Goal: Find specific page/section: Find specific page/section

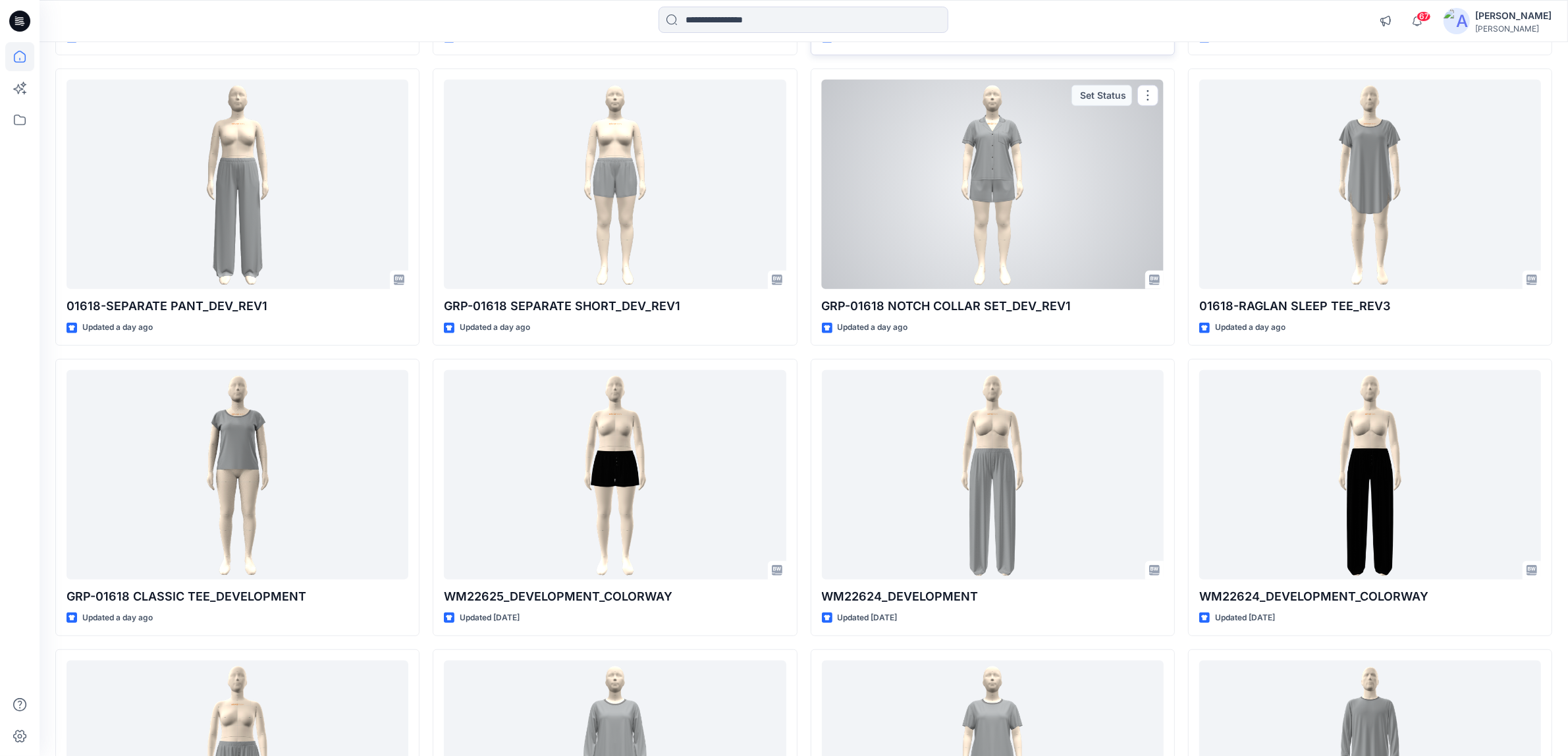
scroll to position [988, 0]
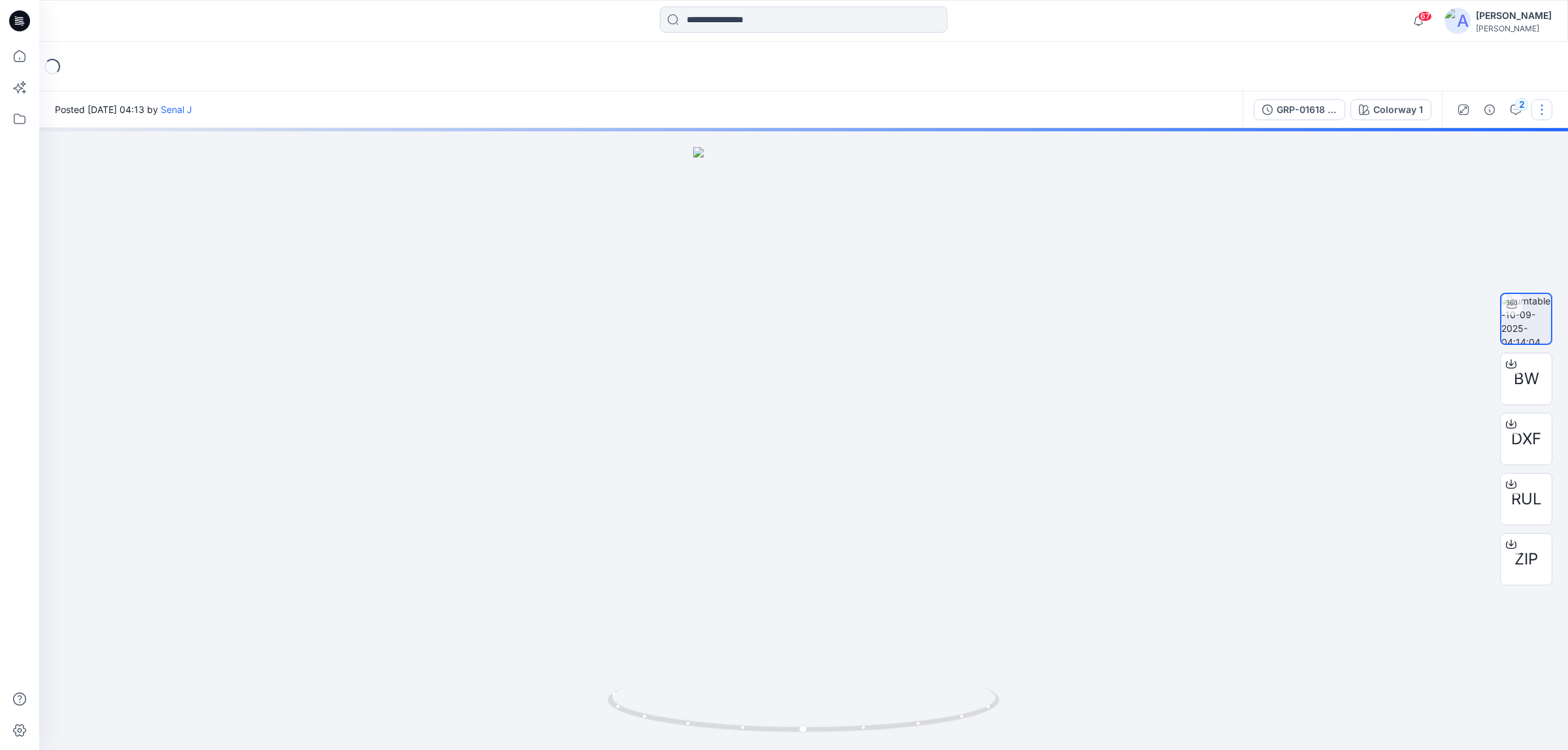
click at [1544, 112] on button "button" at bounding box center [1542, 110] width 21 height 21
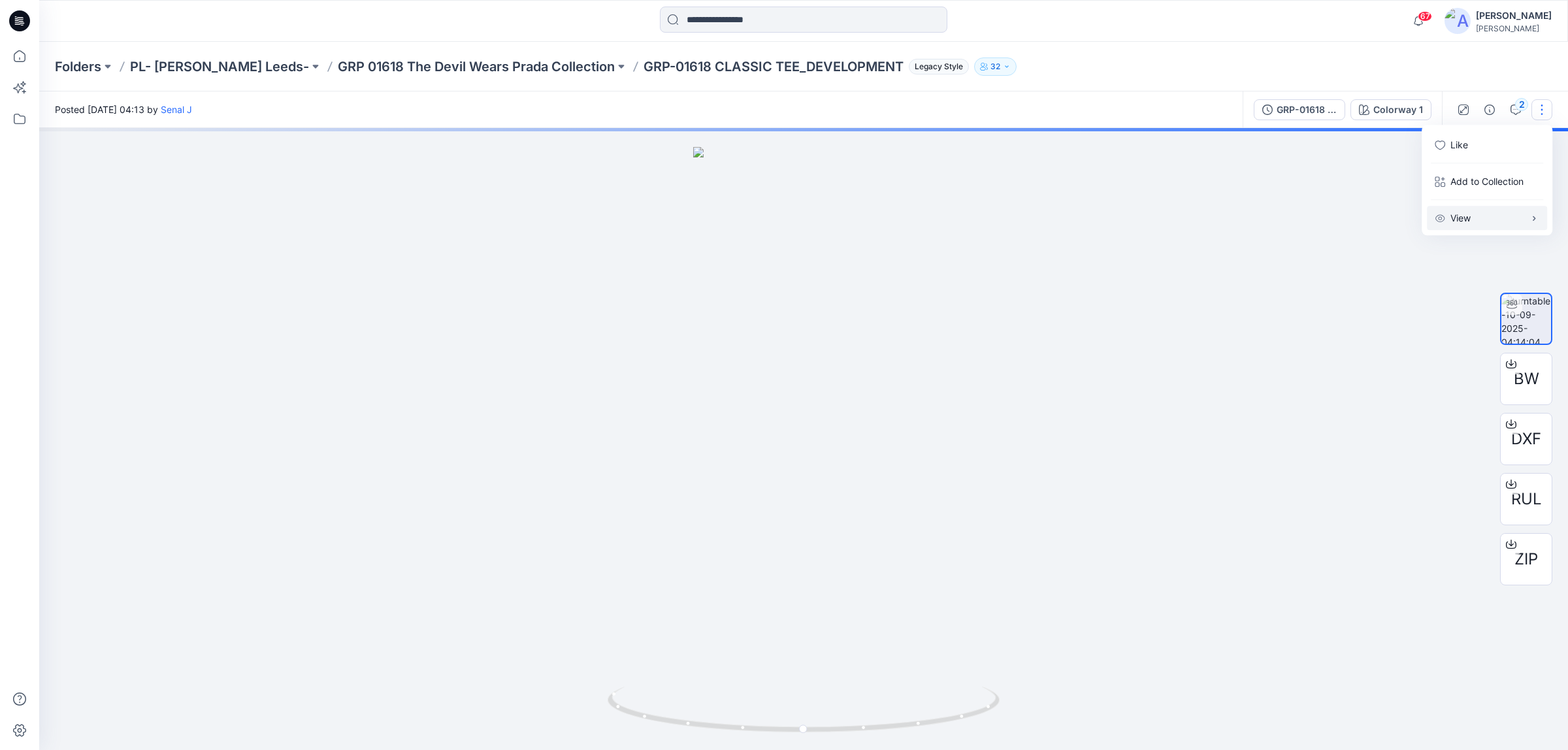
click at [1526, 214] on button "View" at bounding box center [1487, 218] width 120 height 24
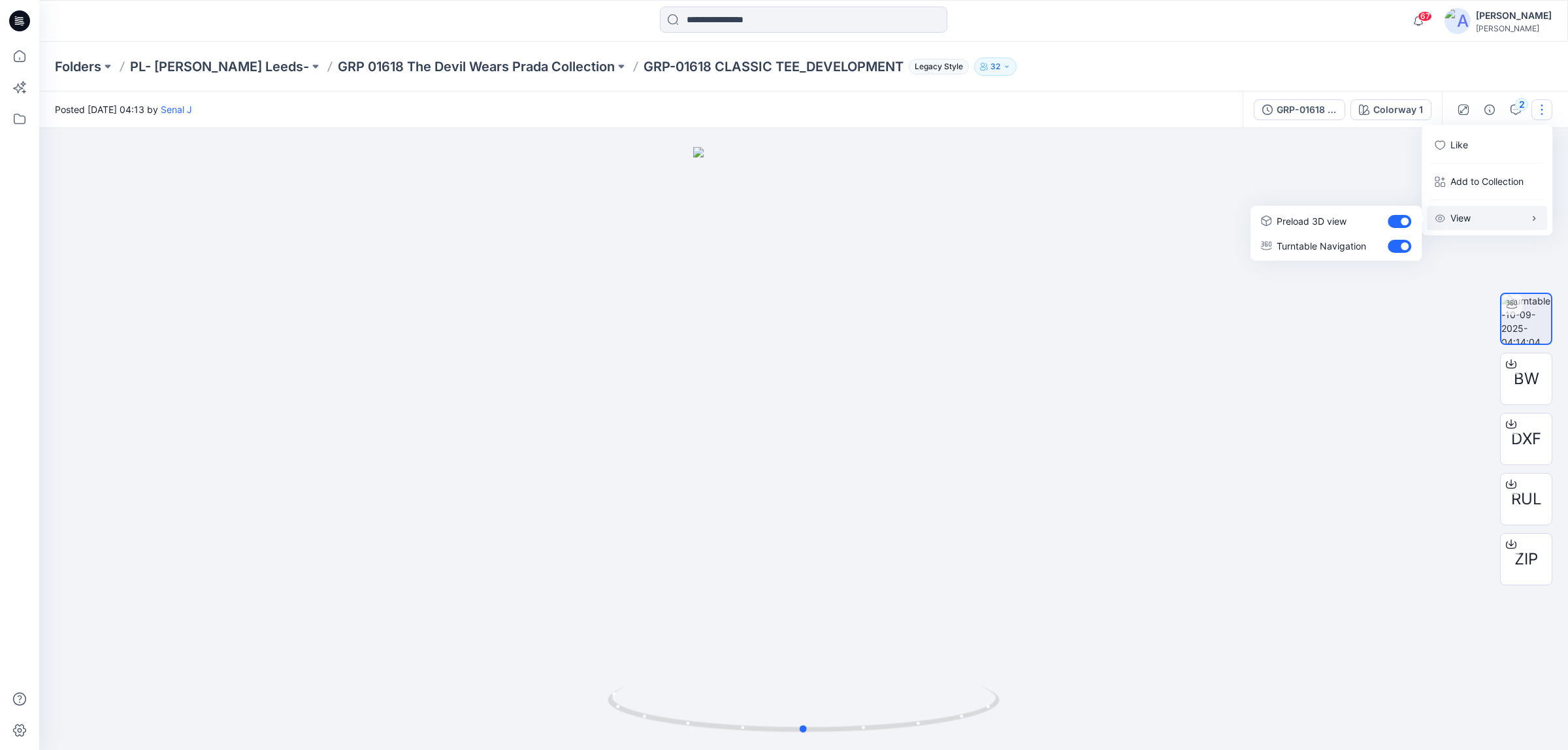
click at [1307, 179] on div at bounding box center [804, 439] width 1529 height 622
drag, startPoint x: 813, startPoint y: 732, endPoint x: 858, endPoint y: 728, distance: 45.2
click at [858, 728] on icon at bounding box center [804, 711] width 395 height 49
